Goal: Task Accomplishment & Management: Manage account settings

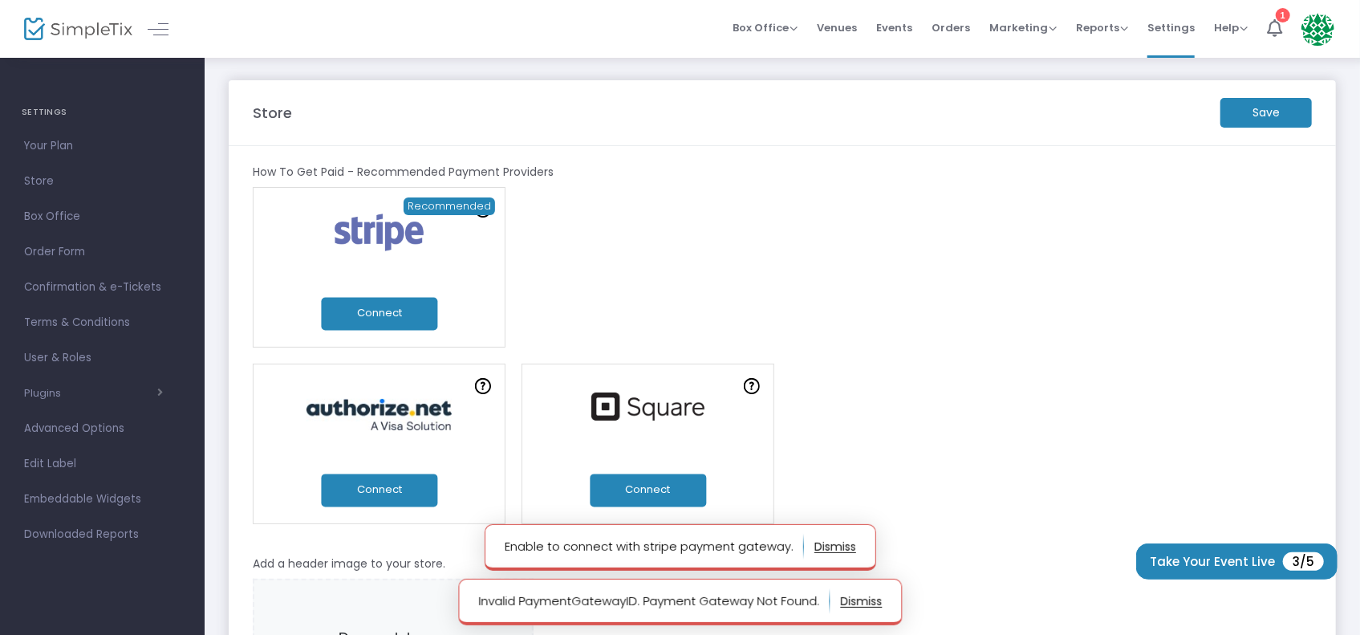
click at [645, 485] on button "Connect" at bounding box center [648, 489] width 116 height 33
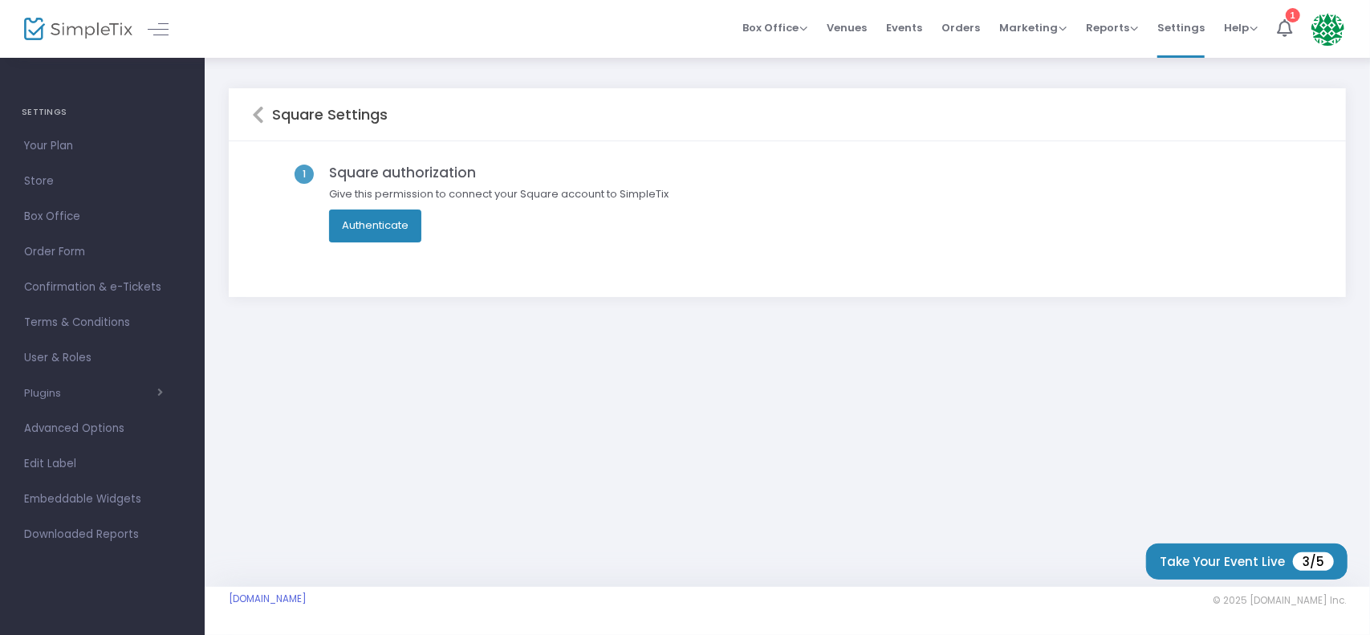
click at [379, 218] on button "Authenticate" at bounding box center [375, 225] width 92 height 32
click at [377, 220] on button "Authenticate" at bounding box center [375, 225] width 92 height 32
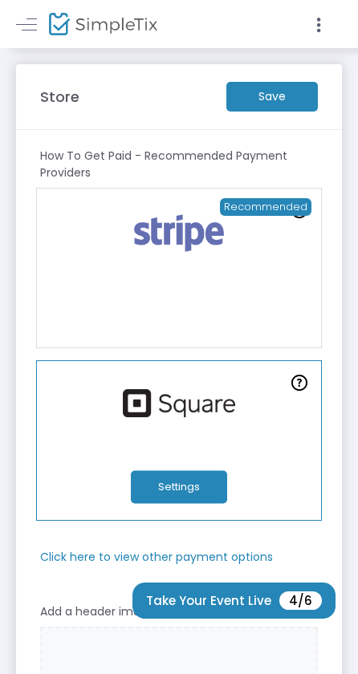
scroll to position [160, 0]
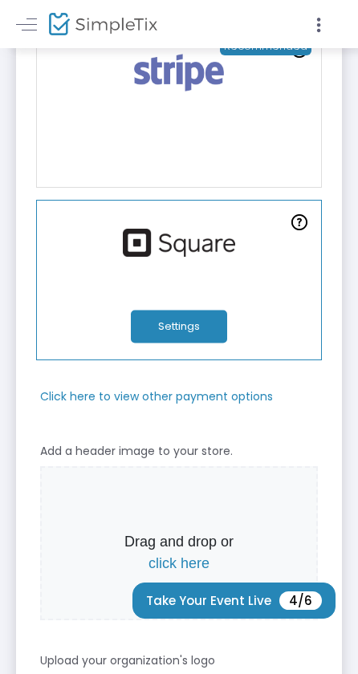
click at [167, 323] on button "Settings" at bounding box center [179, 326] width 96 height 33
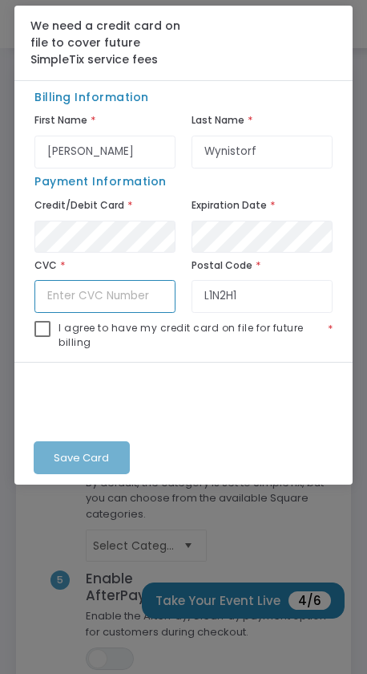
click at [114, 299] on input "text" at bounding box center [104, 296] width 141 height 33
type input "896"
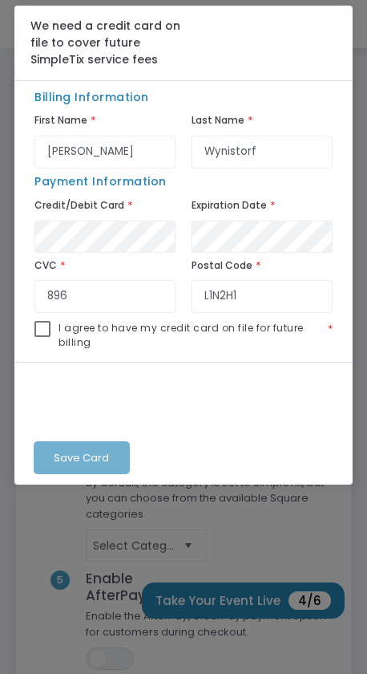
click at [101, 457] on div "Save Card" at bounding box center [183, 423] width 338 height 123
click at [79, 452] on div "Save Card" at bounding box center [183, 423] width 338 height 123
click at [79, 153] on input "Fred" at bounding box center [104, 152] width 141 height 33
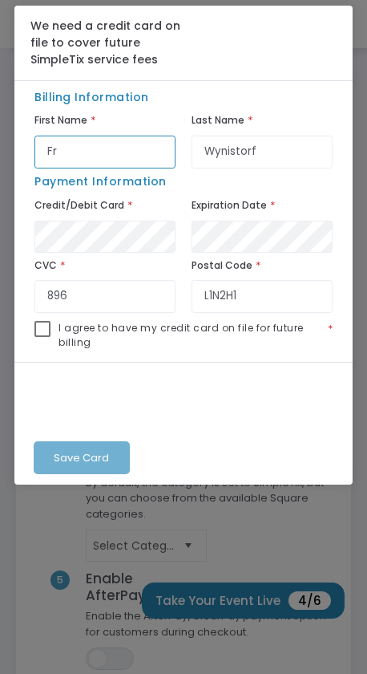
type input "F"
type input "Alfred"
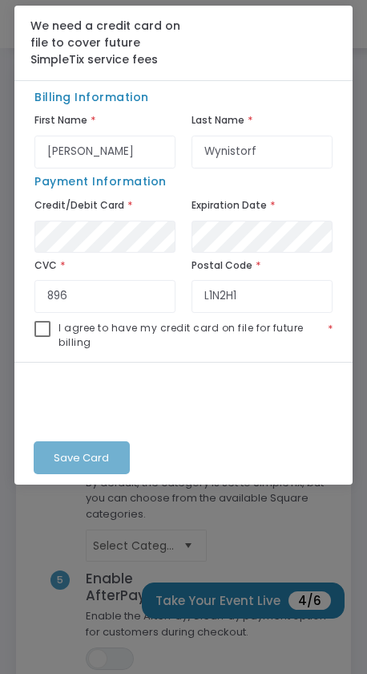
click at [43, 327] on span at bounding box center [42, 329] width 16 height 16
click at [43, 337] on input "checkbox" at bounding box center [42, 337] width 1 height 1
checkbox input "true"
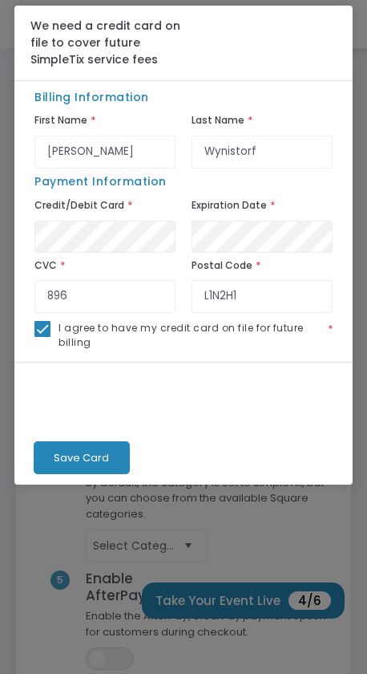
click at [79, 457] on span "Save Card" at bounding box center [81, 457] width 55 height 15
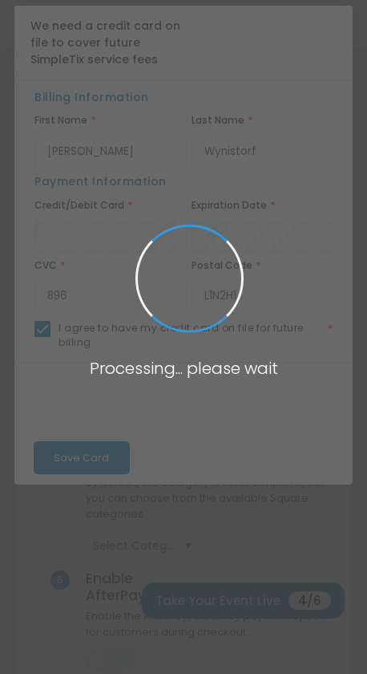
checkbox input "false"
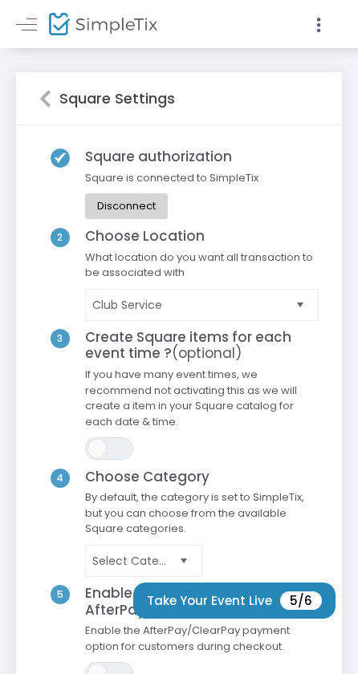
click at [298, 302] on span "Select" at bounding box center [300, 304] width 26 height 26
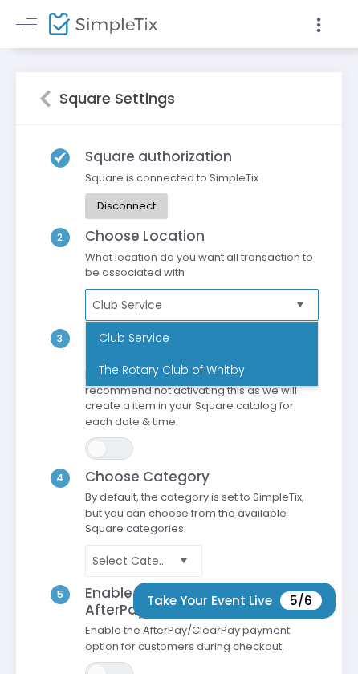
click at [203, 364] on li "The Rotary Club of Whitby" at bounding box center [202, 370] width 232 height 32
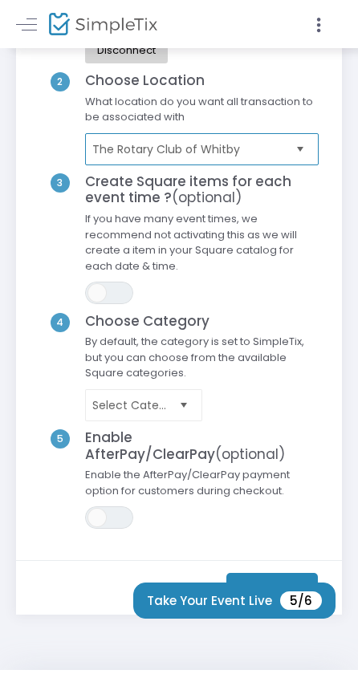
scroll to position [160, 0]
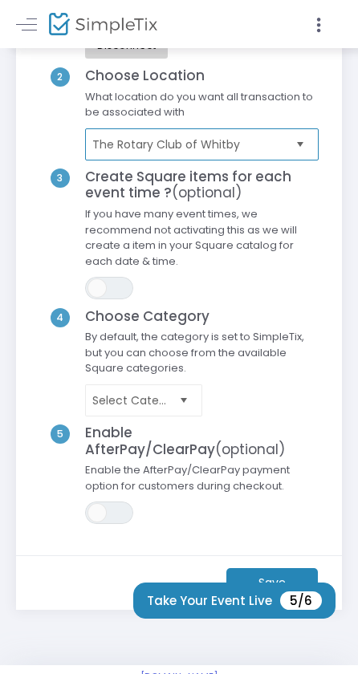
click at [185, 400] on span "Select" at bounding box center [183, 400] width 26 height 26
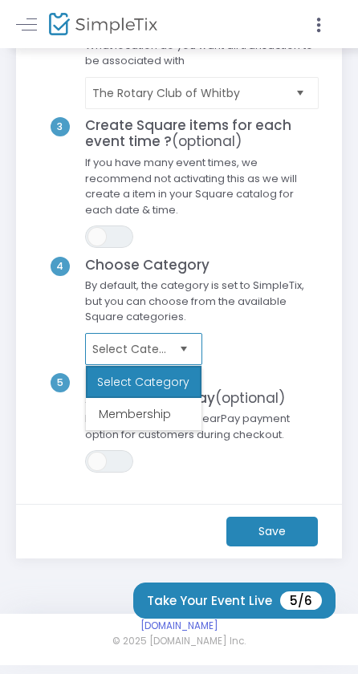
scroll to position [233, 0]
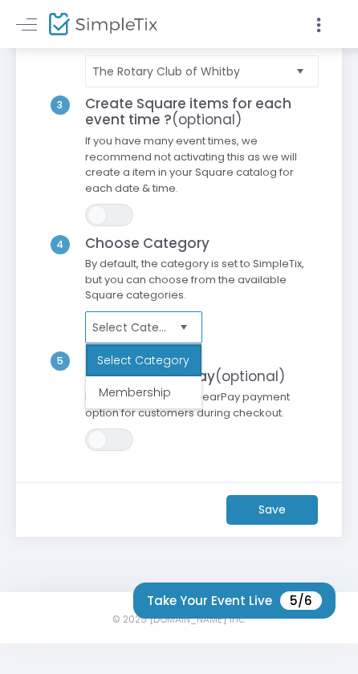
click at [181, 323] on span "Select" at bounding box center [183, 327] width 26 height 26
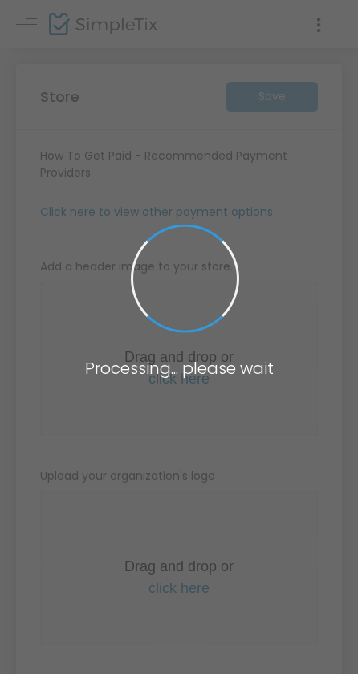
type input "[URL]"
radio input "true"
radio input "false"
radio input "true"
type input "The Rotary Club of Whitby"
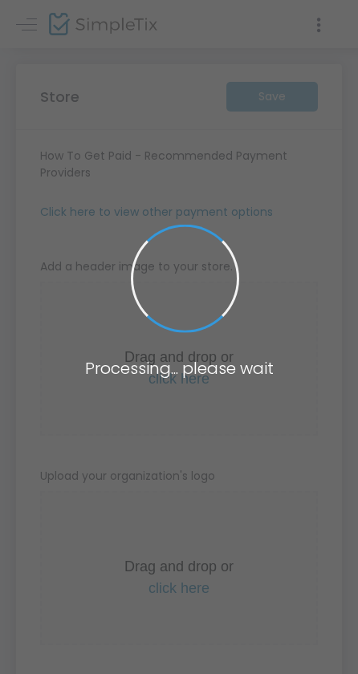
type input "9054471318"
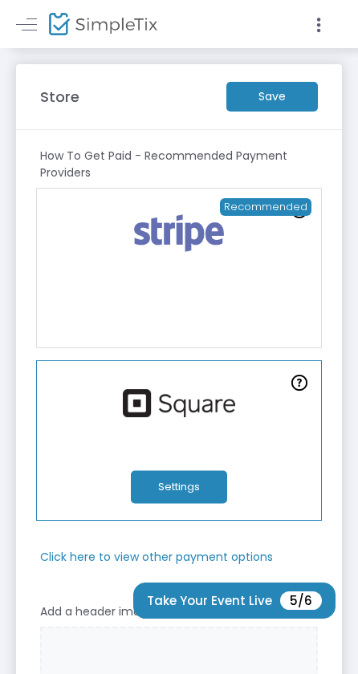
click at [168, 482] on button "Settings" at bounding box center [179, 487] width 96 height 33
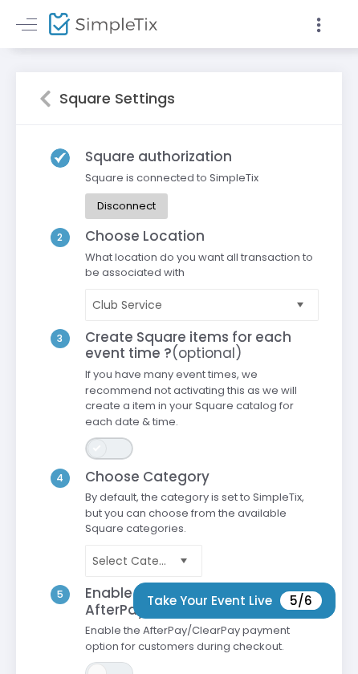
click at [112, 447] on span "ON OFF" at bounding box center [109, 448] width 48 height 22
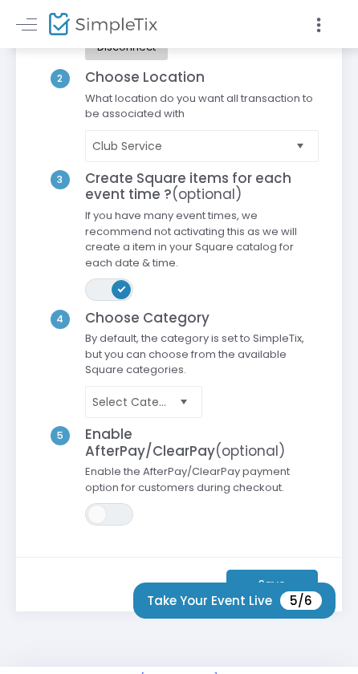
scroll to position [160, 0]
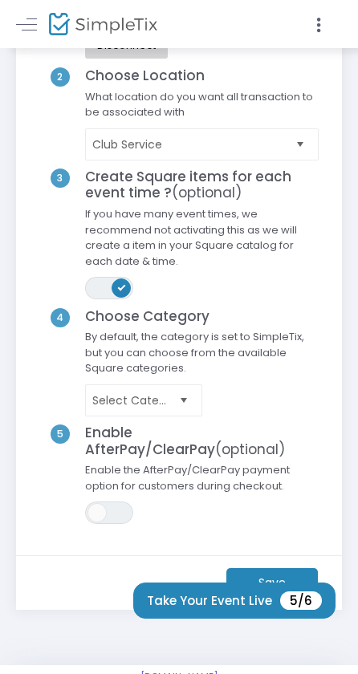
click at [185, 398] on span "Select" at bounding box center [183, 400] width 26 height 26
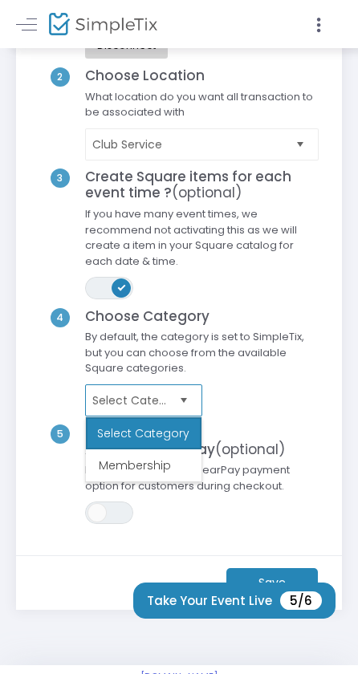
click at [185, 398] on span "Select" at bounding box center [183, 400] width 26 height 26
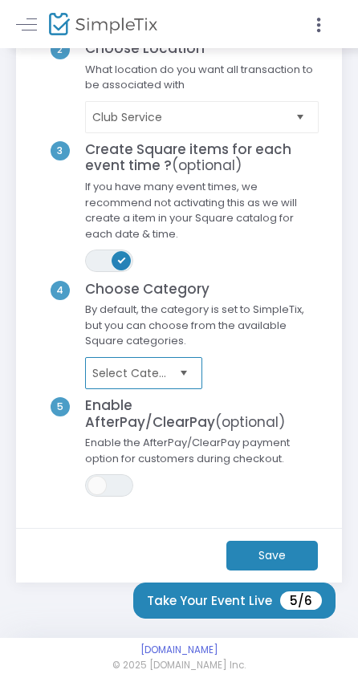
scroll to position [201, 0]
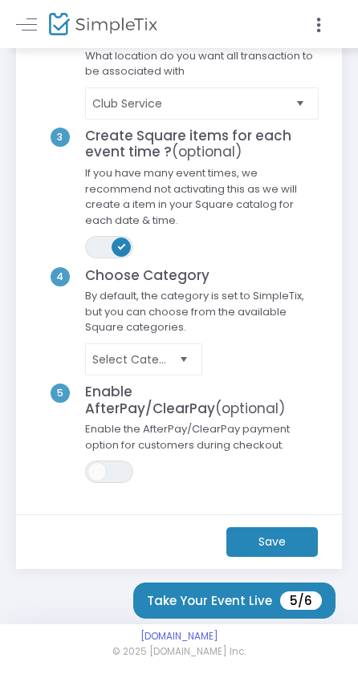
click at [270, 542] on m-button "Save" at bounding box center [271, 542] width 91 height 30
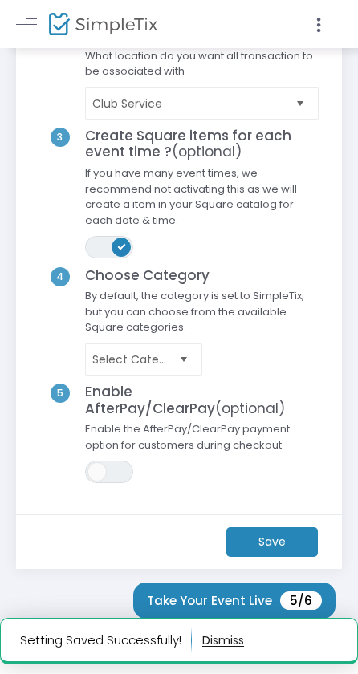
click at [223, 641] on button "button" at bounding box center [223, 640] width 42 height 26
